Goal: Transaction & Acquisition: Purchase product/service

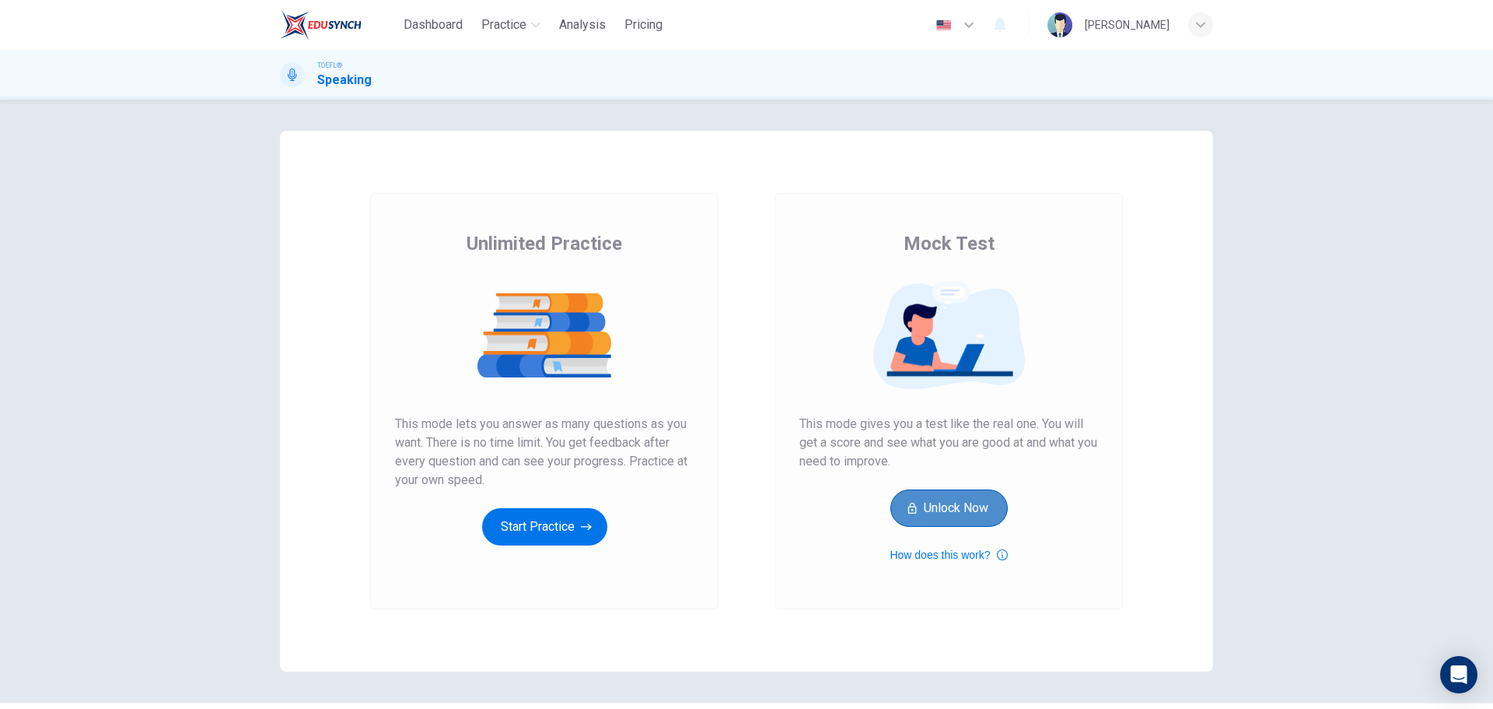
click at [957, 513] on button "Unlock Now" at bounding box center [949, 507] width 117 height 37
click at [954, 554] on button "How does this work?" at bounding box center [948, 554] width 117 height 19
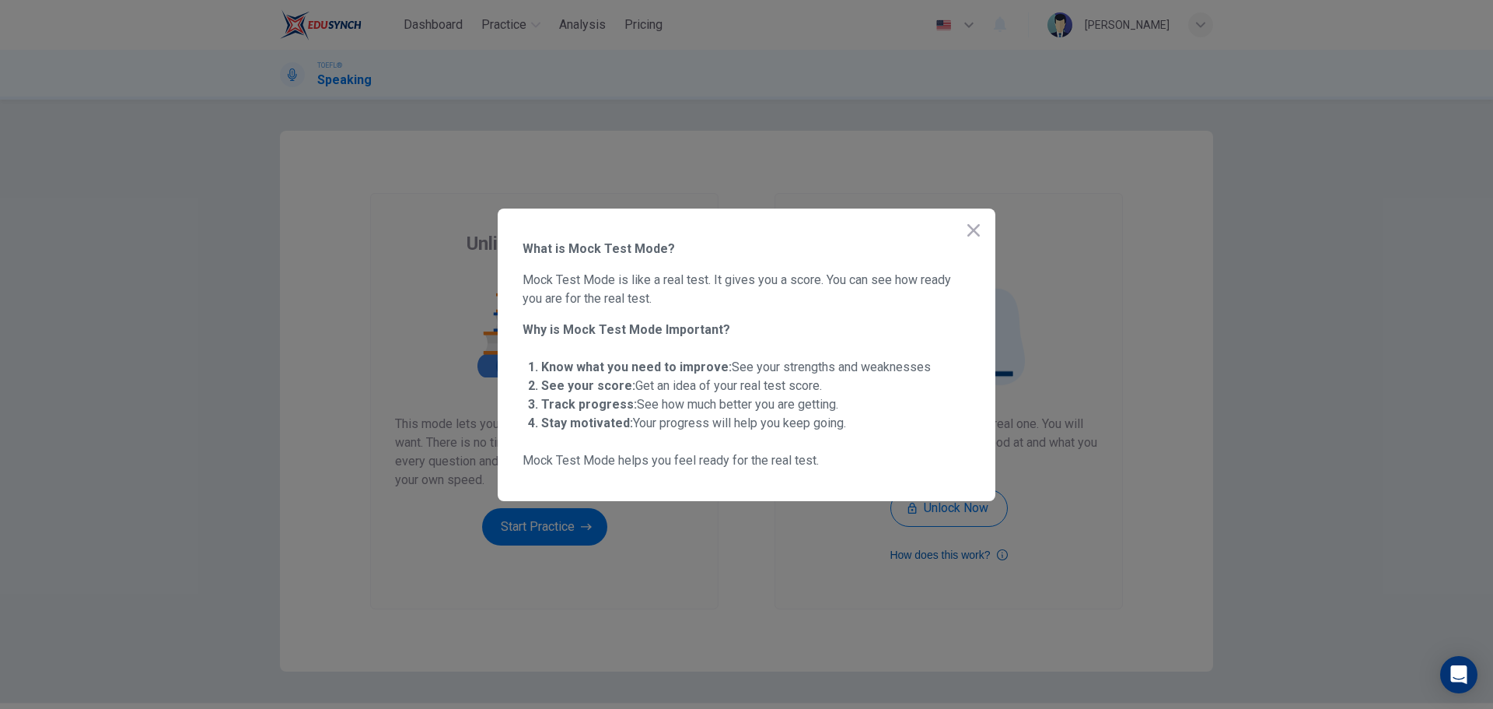
click at [954, 554] on div at bounding box center [746, 354] width 1493 height 709
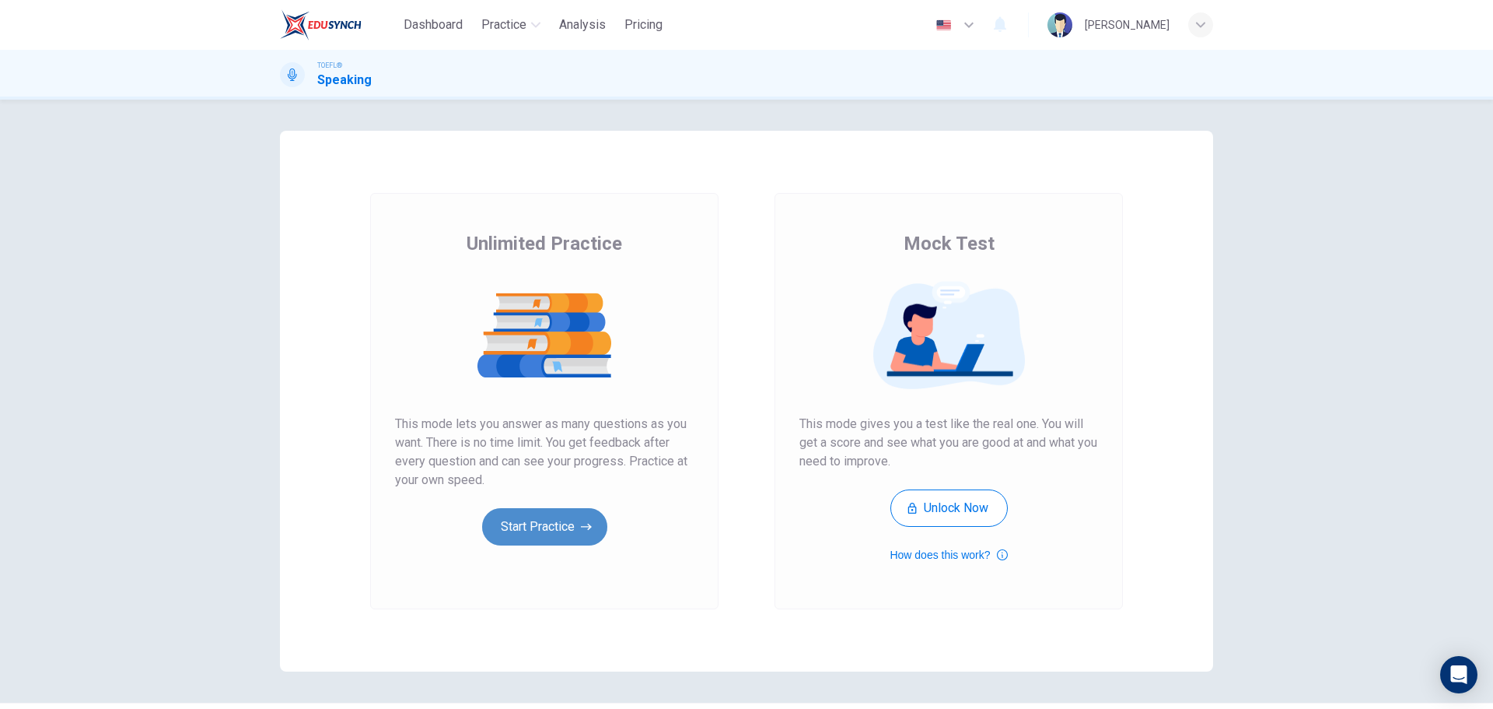
click at [556, 520] on button "Start Practice" at bounding box center [544, 526] width 125 height 37
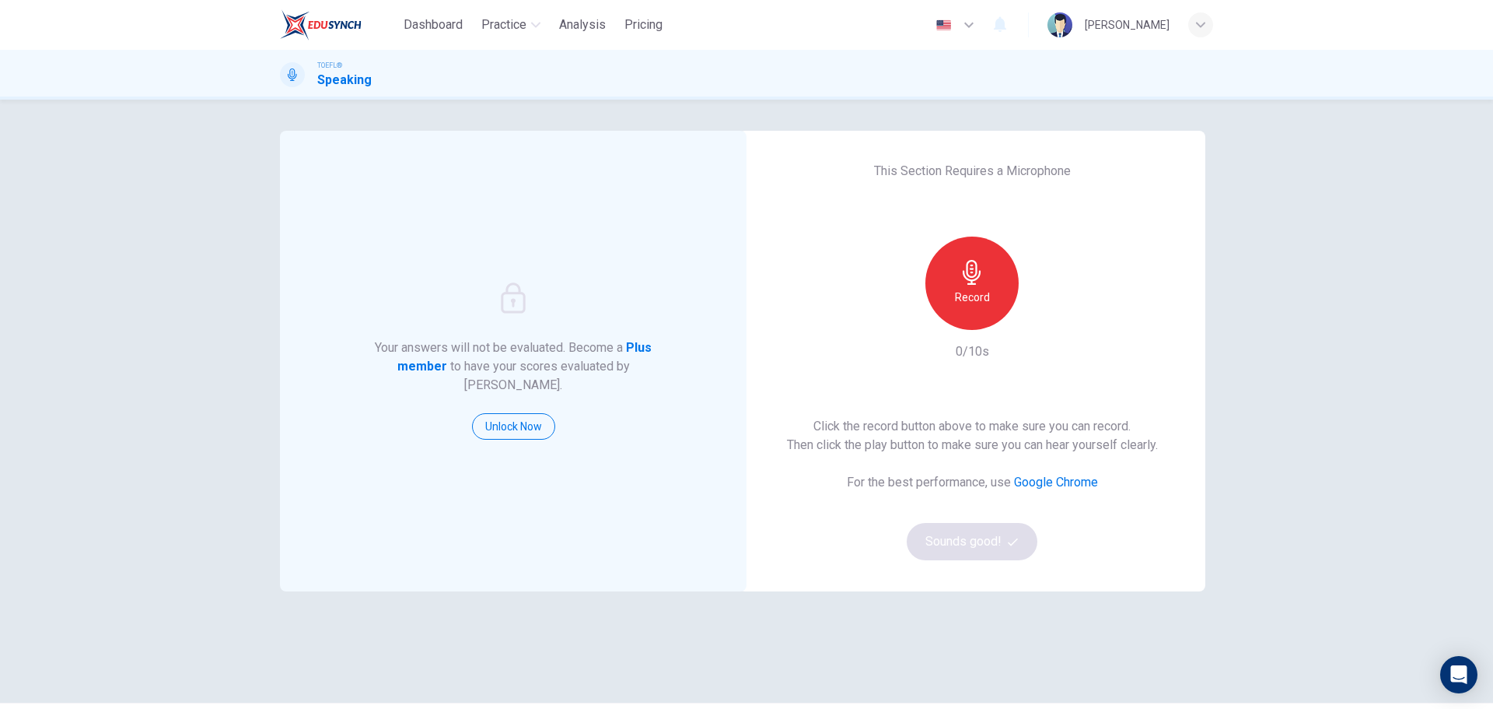
click at [979, 286] on div "Record" at bounding box center [972, 282] width 93 height 93
click at [968, 545] on button "Sounds good!" at bounding box center [972, 541] width 131 height 37
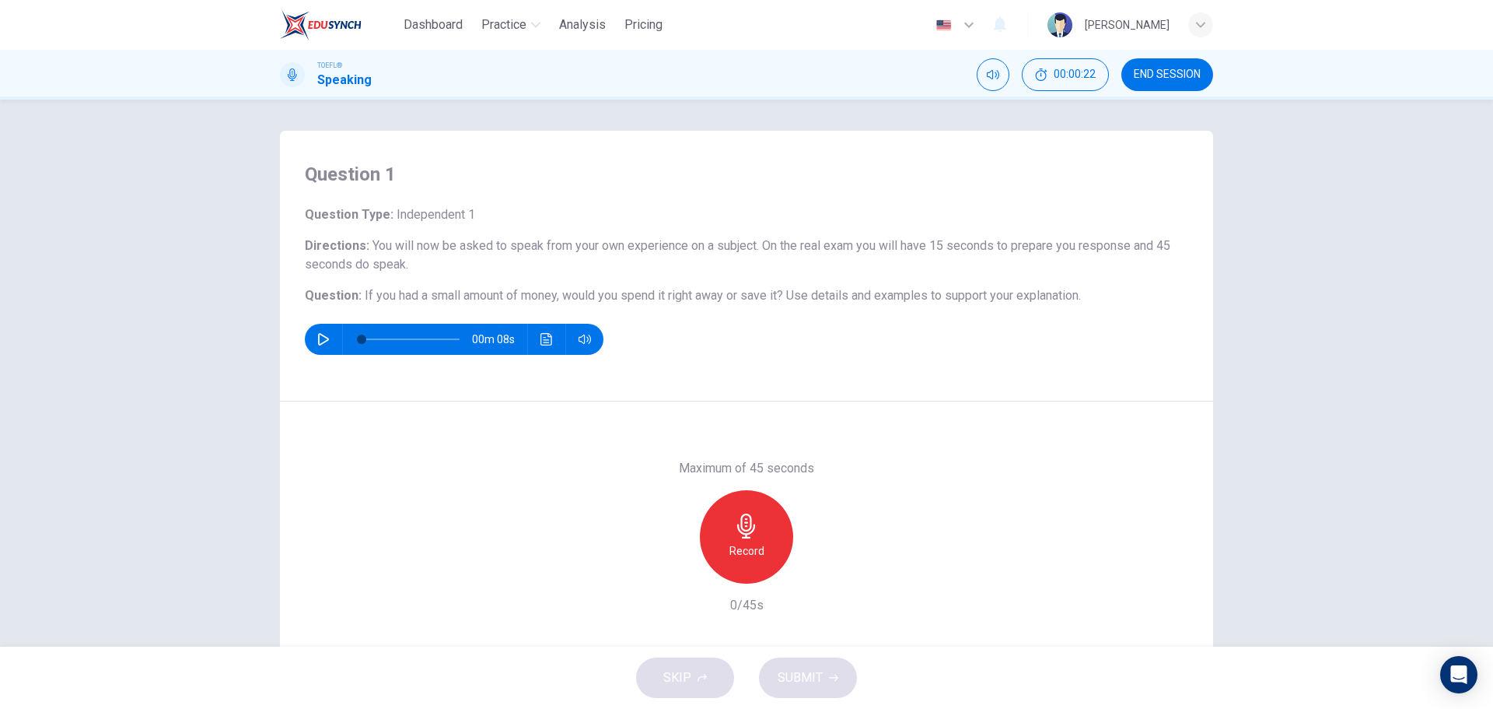
click at [744, 526] on icon "button" at bounding box center [746, 525] width 18 height 25
click at [803, 677] on span "SUBMIT" at bounding box center [800, 678] width 45 height 22
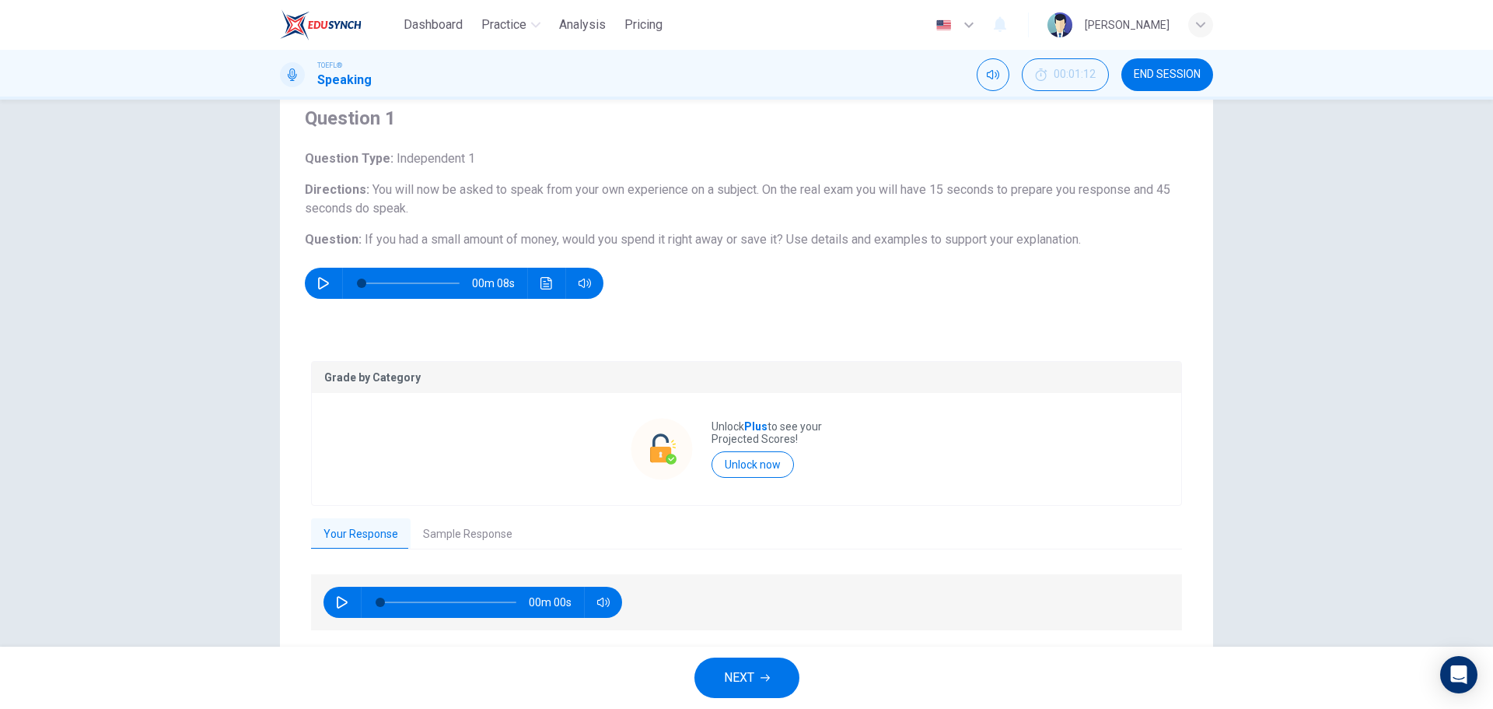
scroll to position [104, 0]
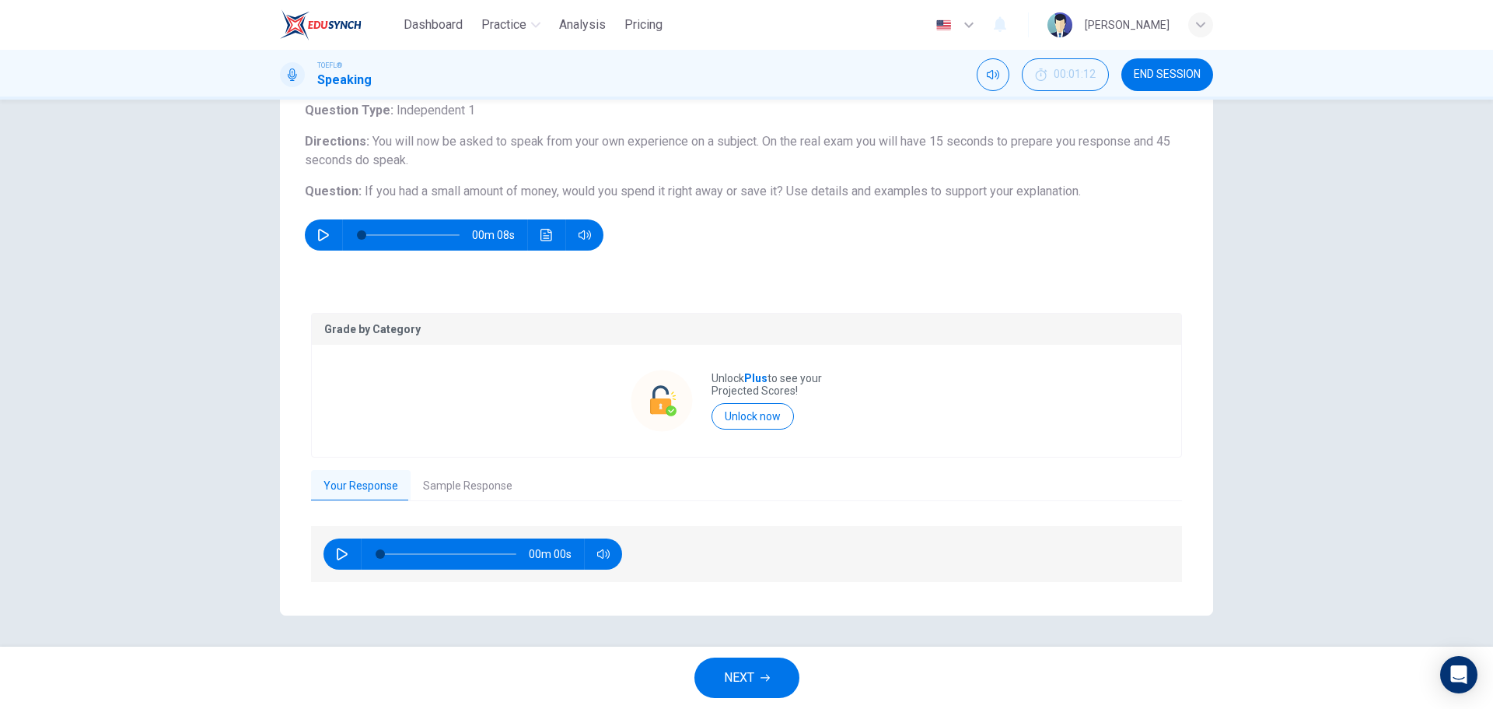
click at [338, 555] on icon "button" at bounding box center [342, 554] width 12 height 12
click at [754, 421] on button "Unlock now" at bounding box center [753, 416] width 82 height 26
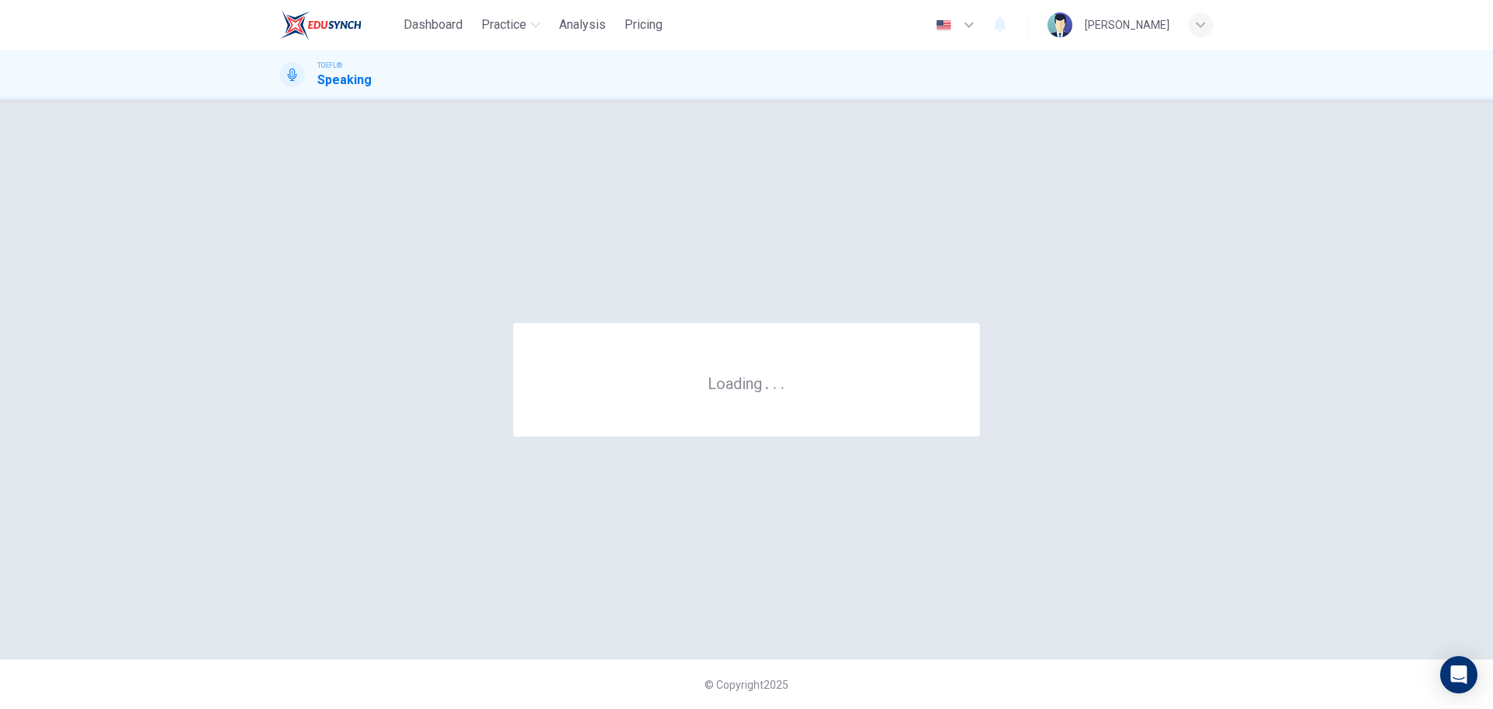
scroll to position [0, 0]
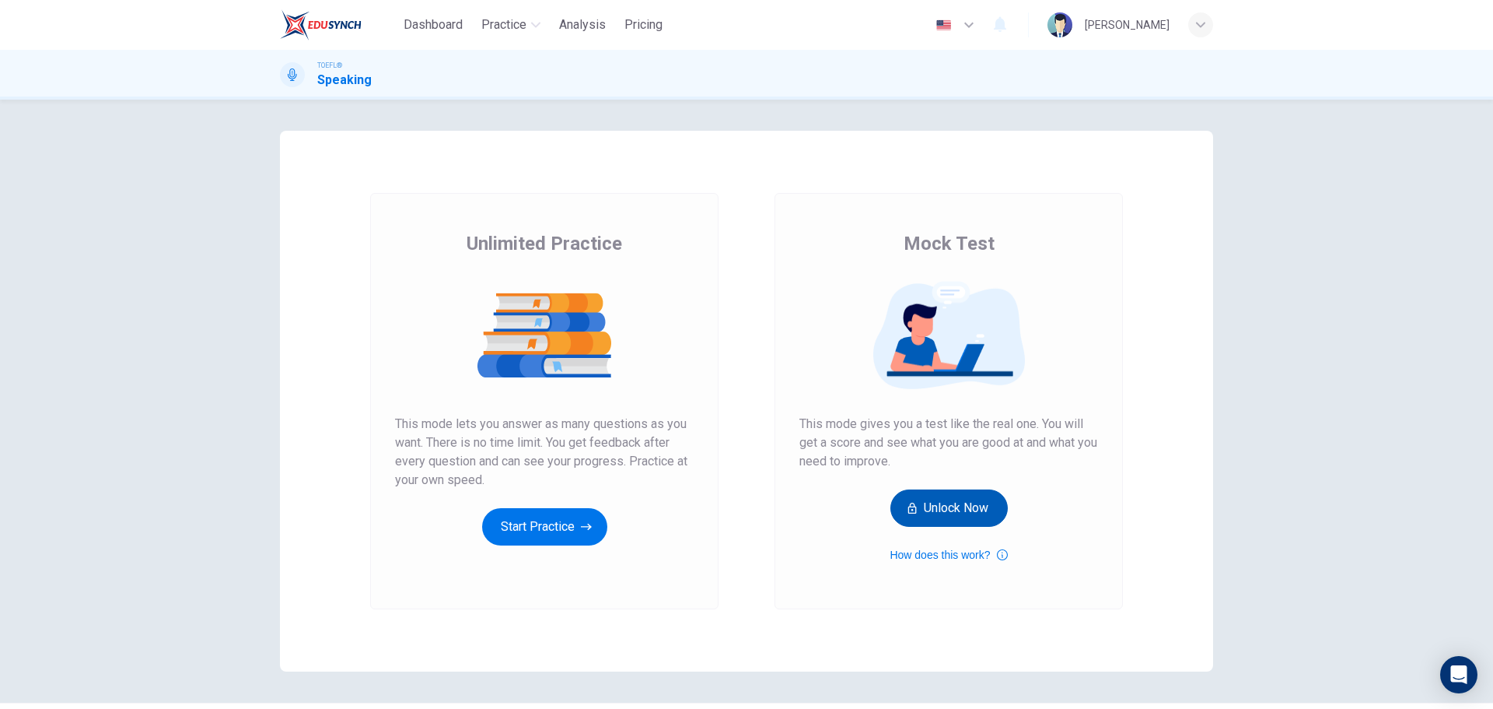
click at [926, 512] on button "Unlock Now" at bounding box center [949, 507] width 117 height 37
